Goal: Check status: Check status

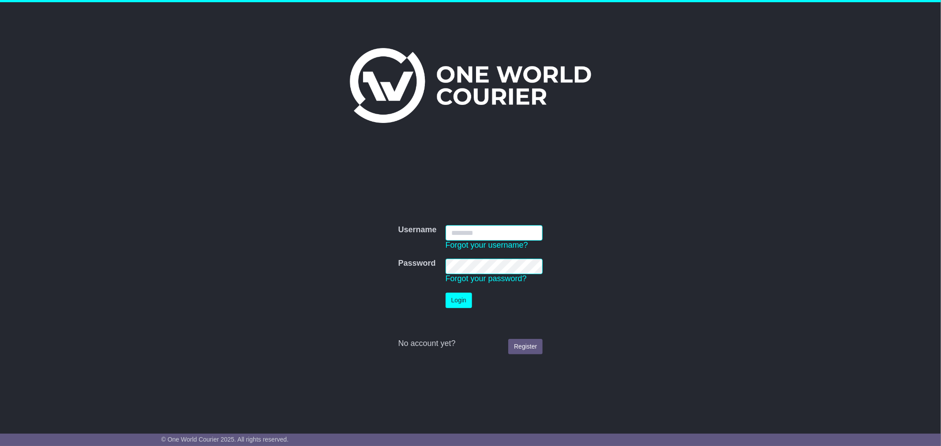
type input "**********"
click at [451, 297] on button "Login" at bounding box center [458, 300] width 26 height 15
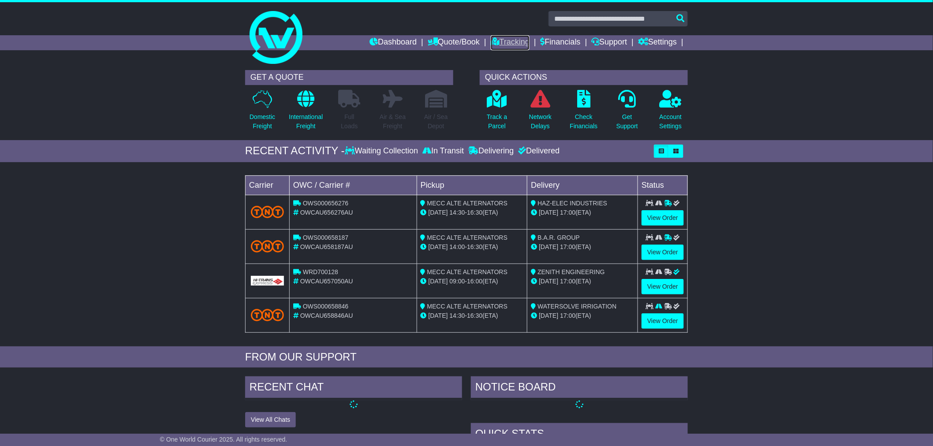
click at [502, 43] on link "Tracking" at bounding box center [510, 42] width 39 height 15
